Goal: Navigation & Orientation: Find specific page/section

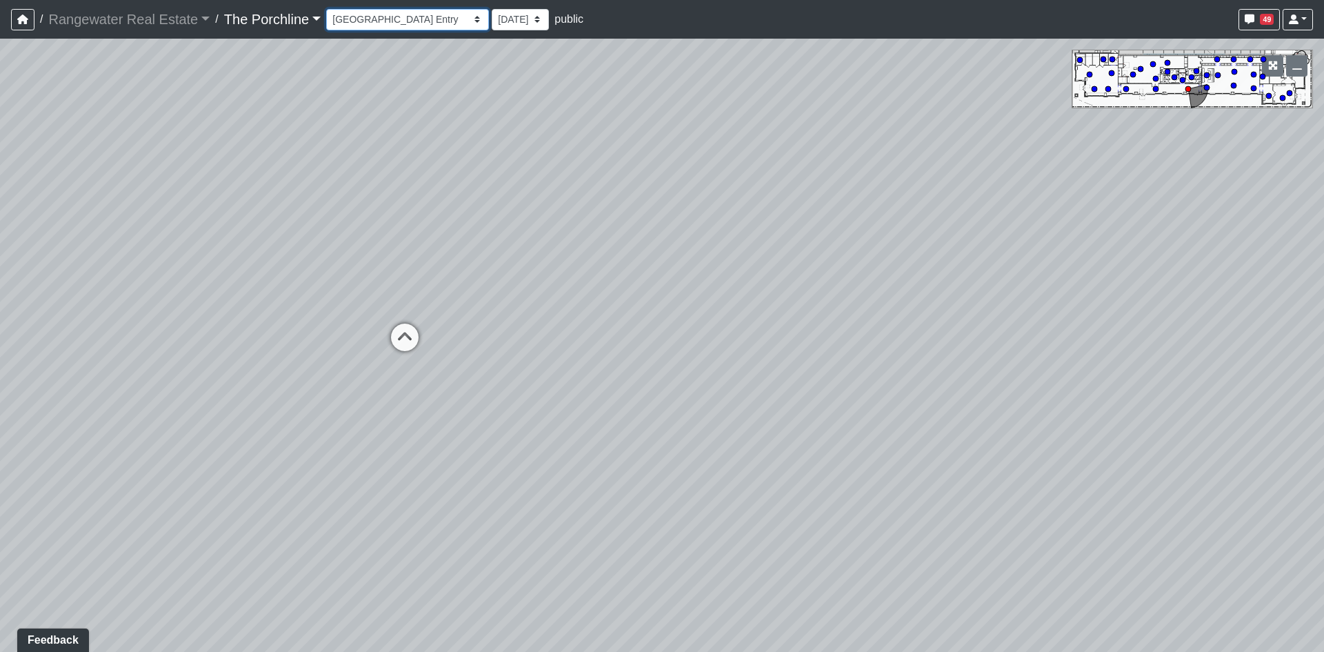
click at [388, 12] on select "Entry [GEOGRAPHIC_DATA] Kitchen Lounge Lounge Entry Mailroom Entry Seating Cowo…" at bounding box center [407, 19] width 163 height 21
click at [326, 9] on select "Entry [GEOGRAPHIC_DATA] Kitchen Lounge Lounge Entry Mailroom Entry Seating Cowo…" at bounding box center [407, 19] width 163 height 21
select select "vkVQVYPAJ83sLdWuzaKmdr"
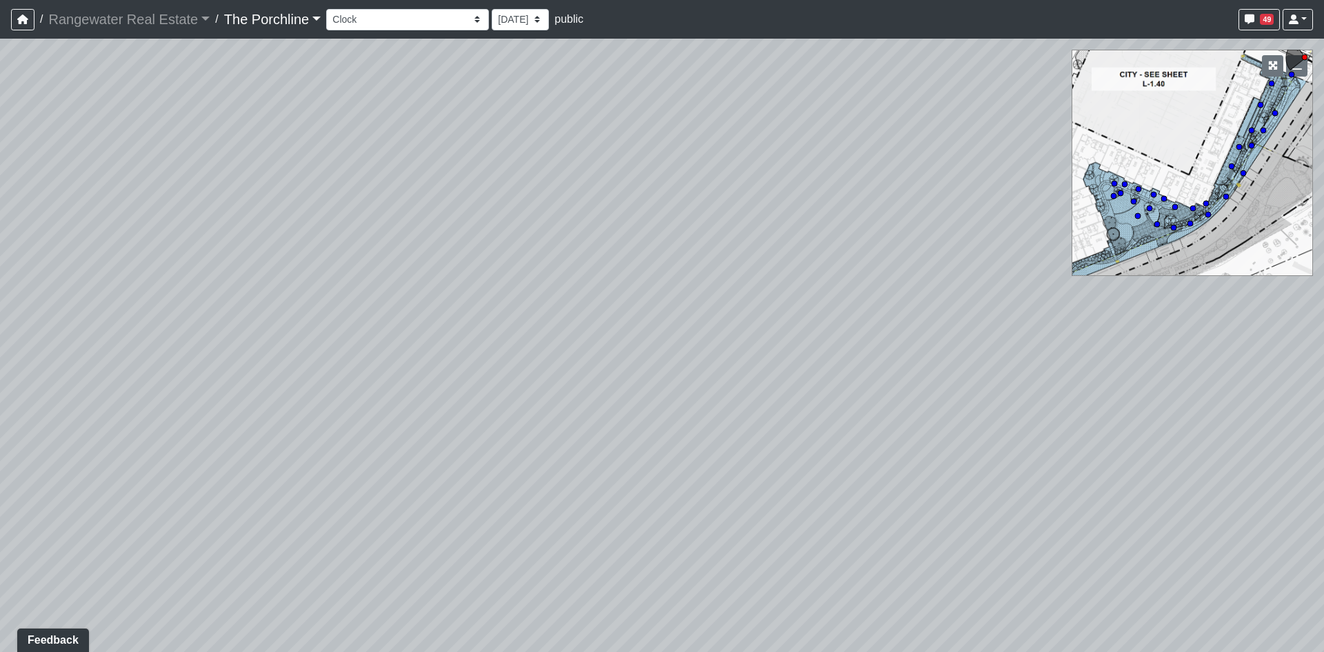
drag, startPoint x: 801, startPoint y: 332, endPoint x: 403, endPoint y: 411, distance: 406.2
click at [403, 411] on div "Loading... Restrooms Hallway Loading... Clubroom - [GEOGRAPHIC_DATA] Entry Load…" at bounding box center [662, 345] width 1324 height 613
